Goal: Transaction & Acquisition: Purchase product/service

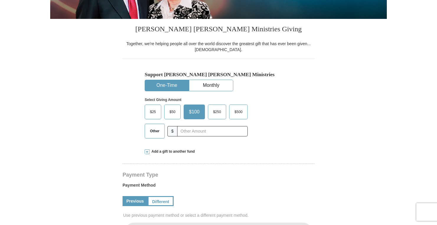
select select "PA"
click at [155, 128] on span "Other" at bounding box center [154, 131] width 15 height 9
click at [0, 0] on input "Other" at bounding box center [0, 0] width 0 height 0
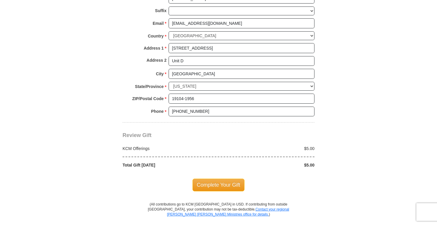
scroll to position [443, 0]
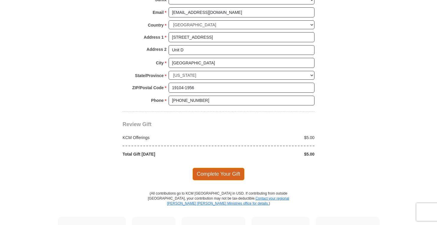
type input "5"
click at [234, 170] on span "Complete Your Gift" at bounding box center [219, 174] width 52 height 12
